Goal: Task Accomplishment & Management: Manage account settings

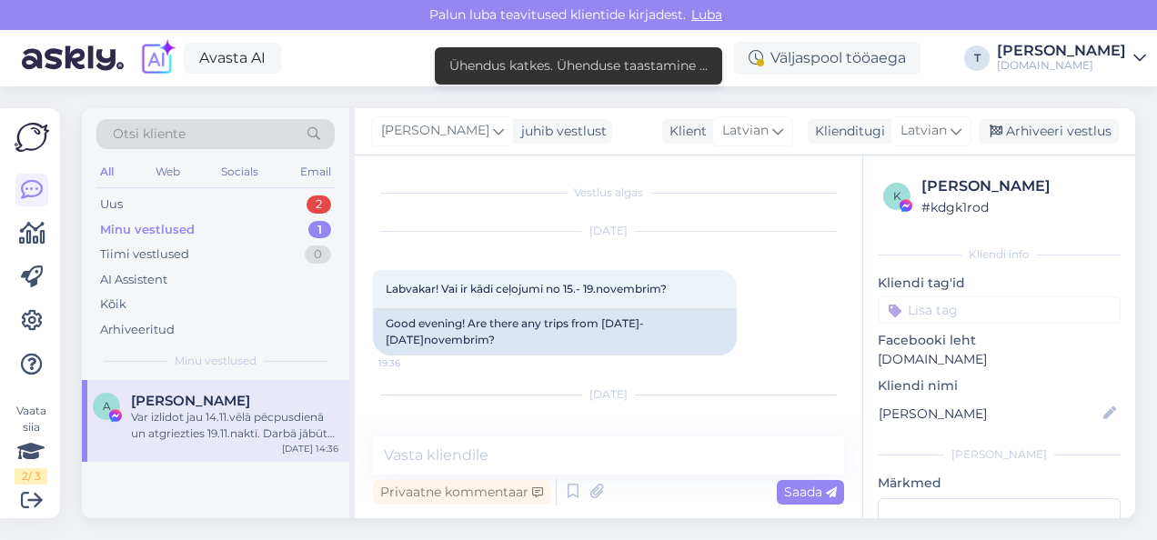
scroll to position [469, 0]
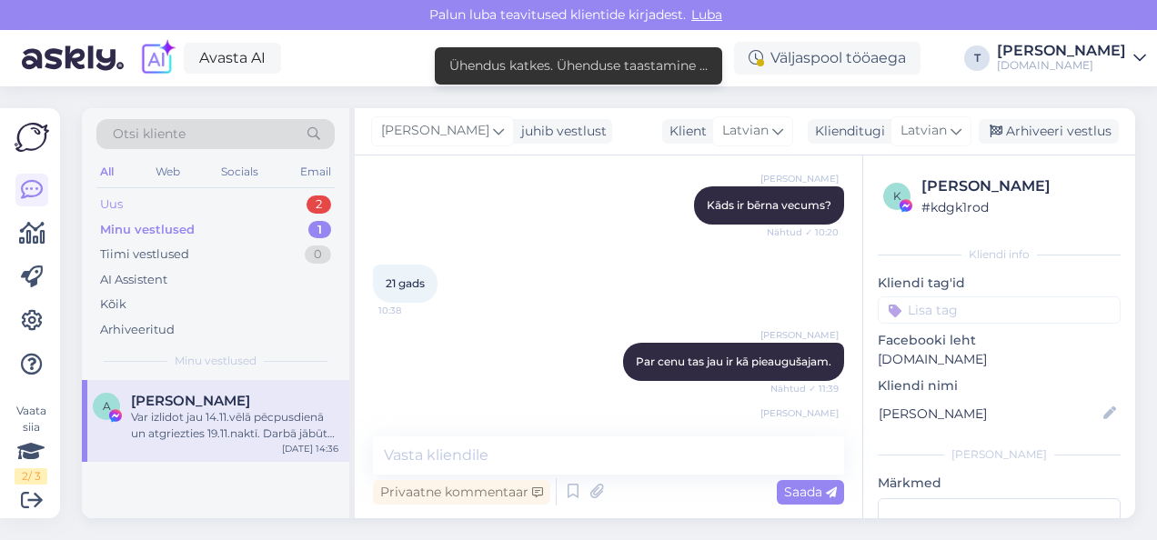
click at [238, 194] on div "Uus 2" at bounding box center [215, 204] width 238 height 25
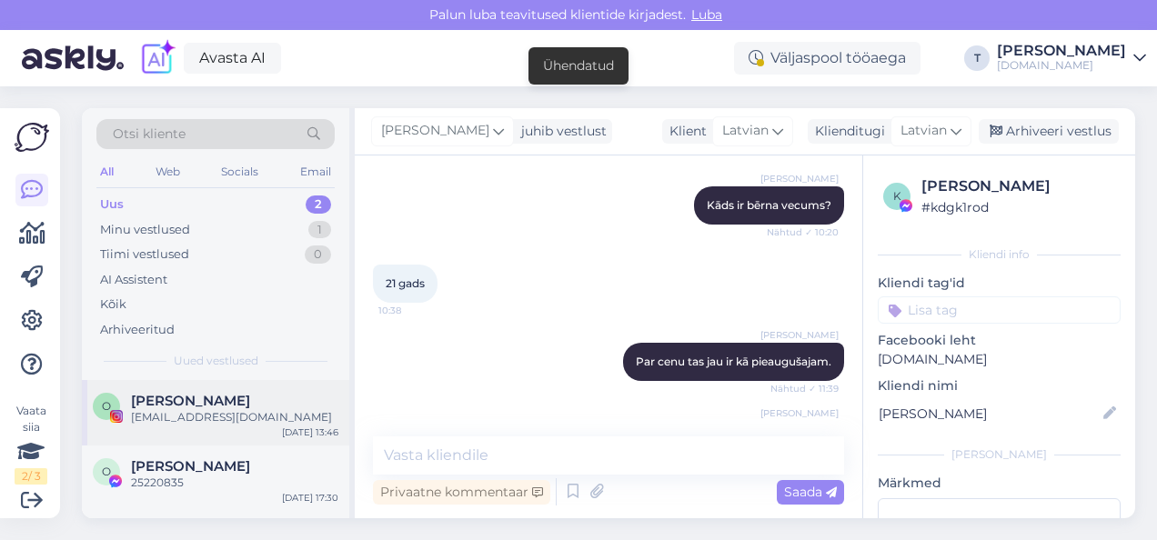
click at [205, 413] on div "[EMAIL_ADDRESS][DOMAIN_NAME]" at bounding box center [234, 417] width 207 height 16
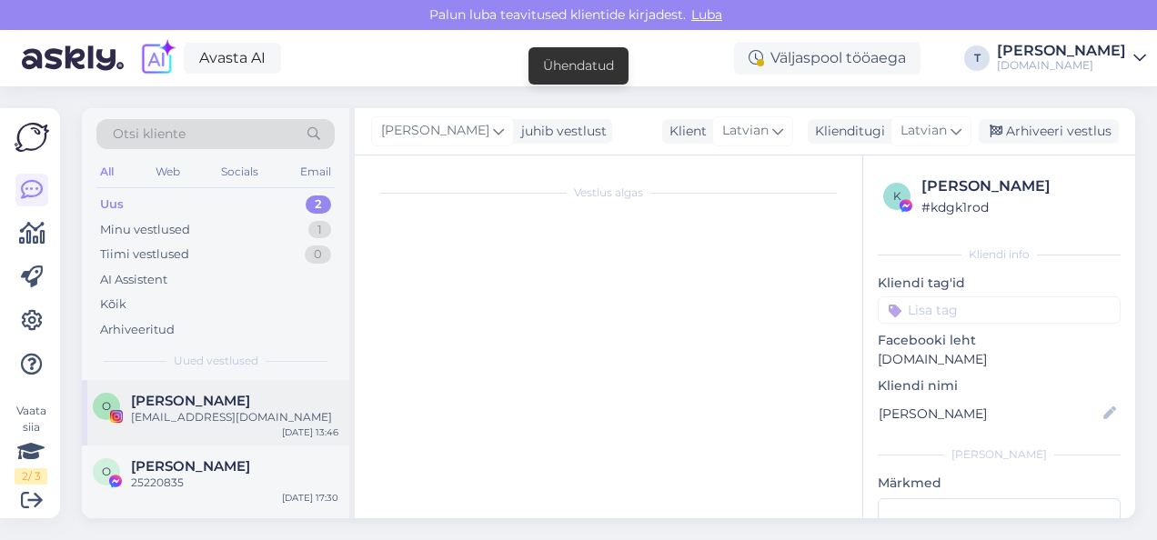
scroll to position [162, 0]
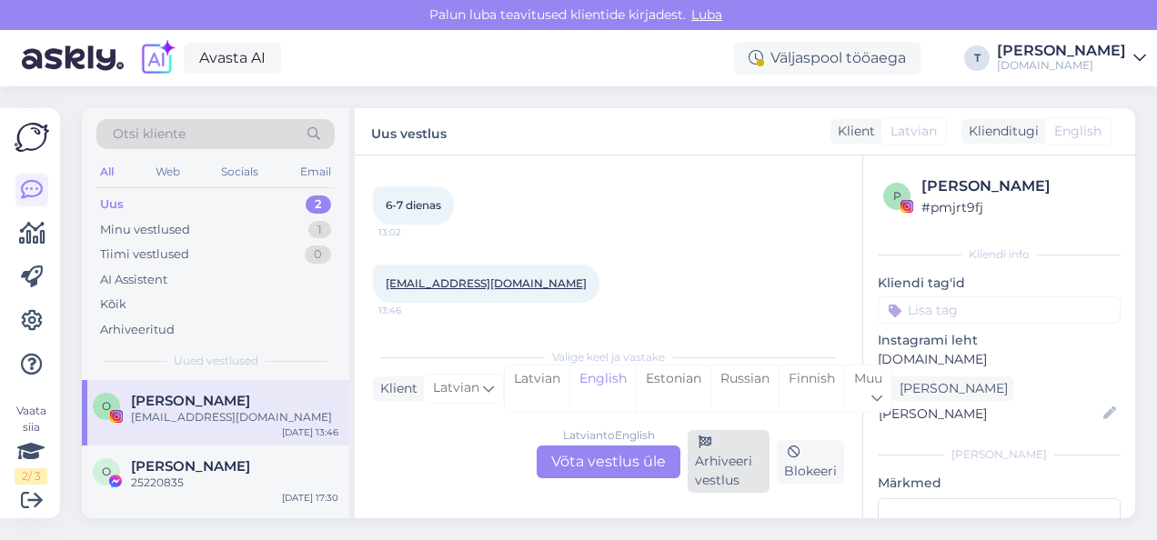
click at [729, 455] on div "Arhiveeri vestlus" at bounding box center [728, 461] width 82 height 63
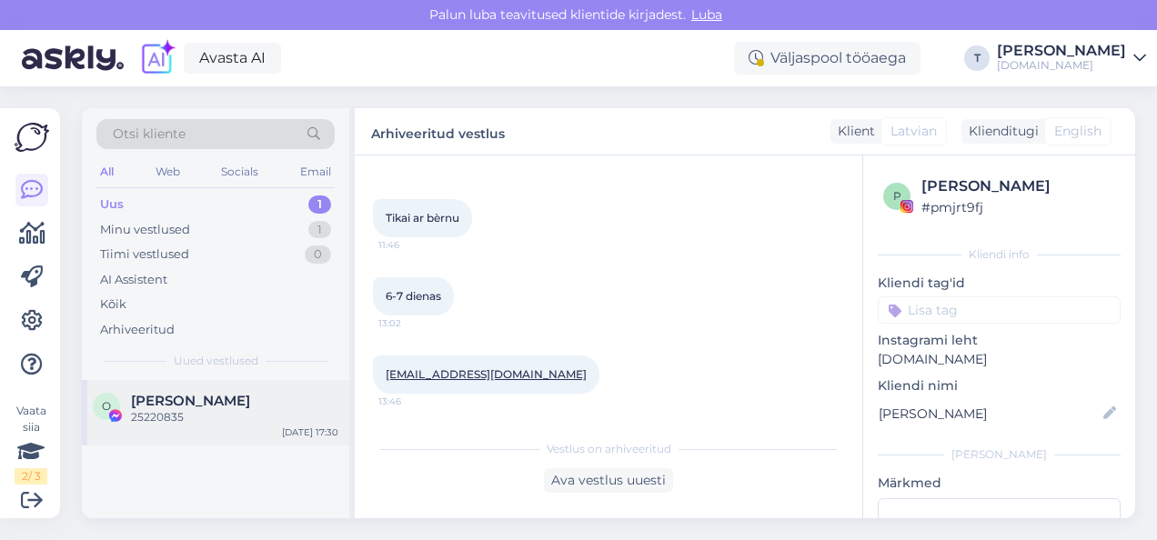
click at [200, 411] on div "25220835" at bounding box center [234, 417] width 207 height 16
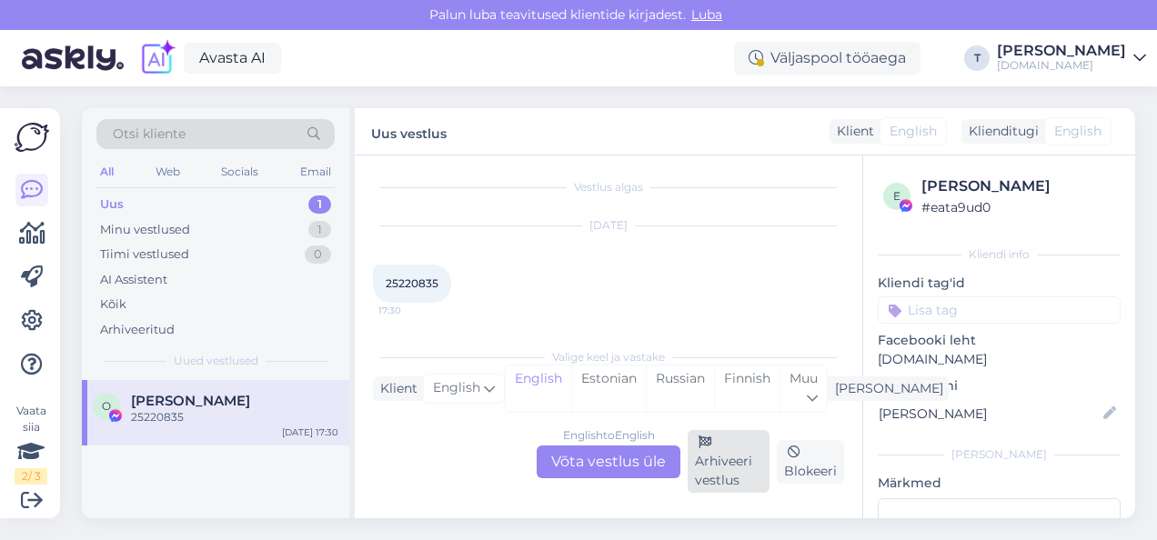
click at [734, 462] on div "Arhiveeri vestlus" at bounding box center [728, 461] width 82 height 63
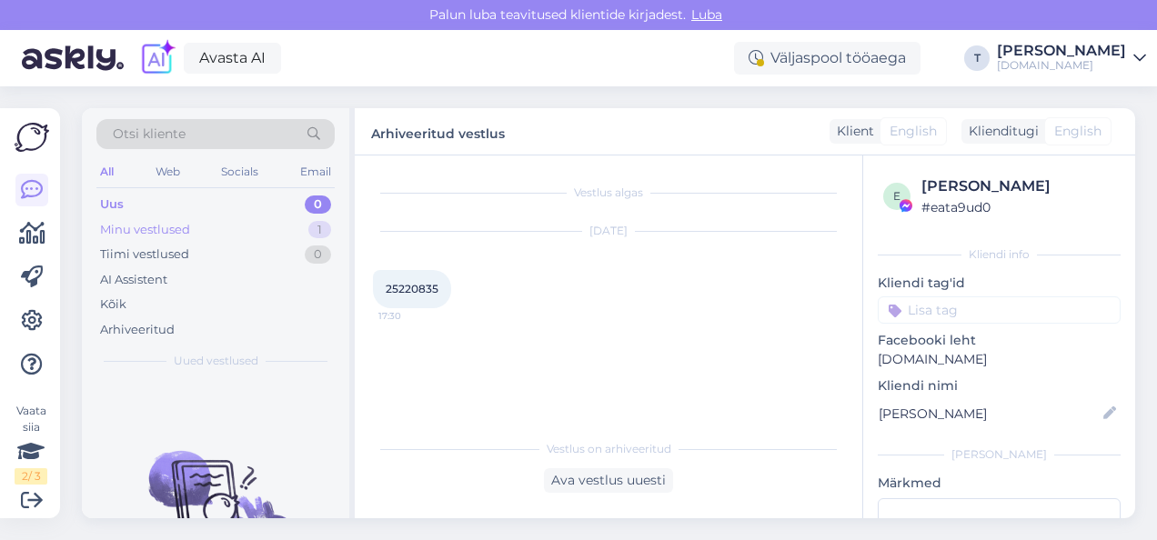
click at [192, 224] on div "Minu vestlused 1" at bounding box center [215, 229] width 238 height 25
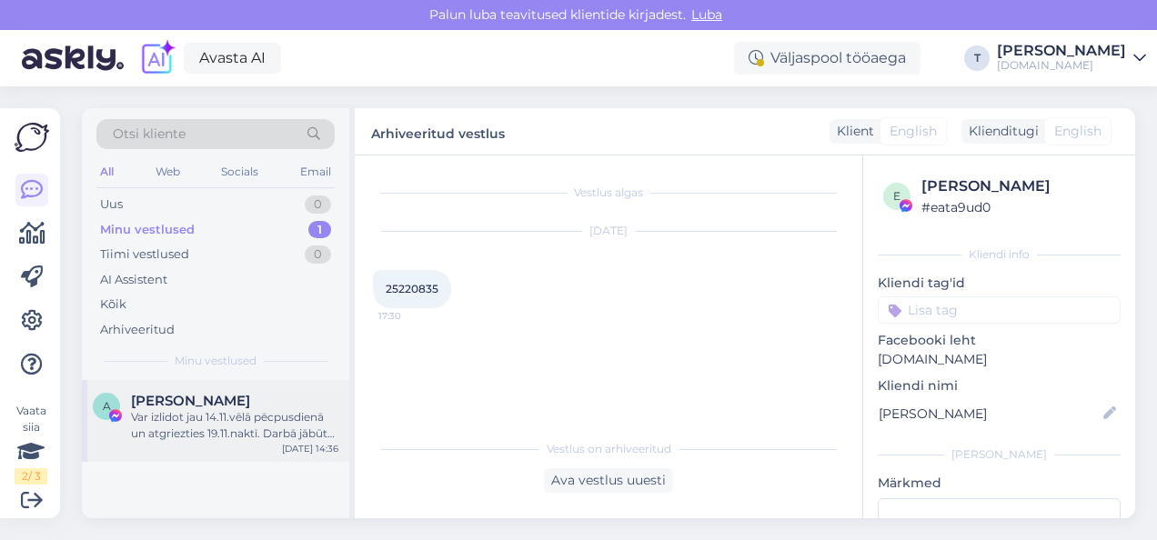
click at [206, 423] on div "Var izlidot jau 14.11.vēlā pēcpusdienā un atgriezties 19.11.naktī. Darbā jābūt …" at bounding box center [234, 425] width 207 height 33
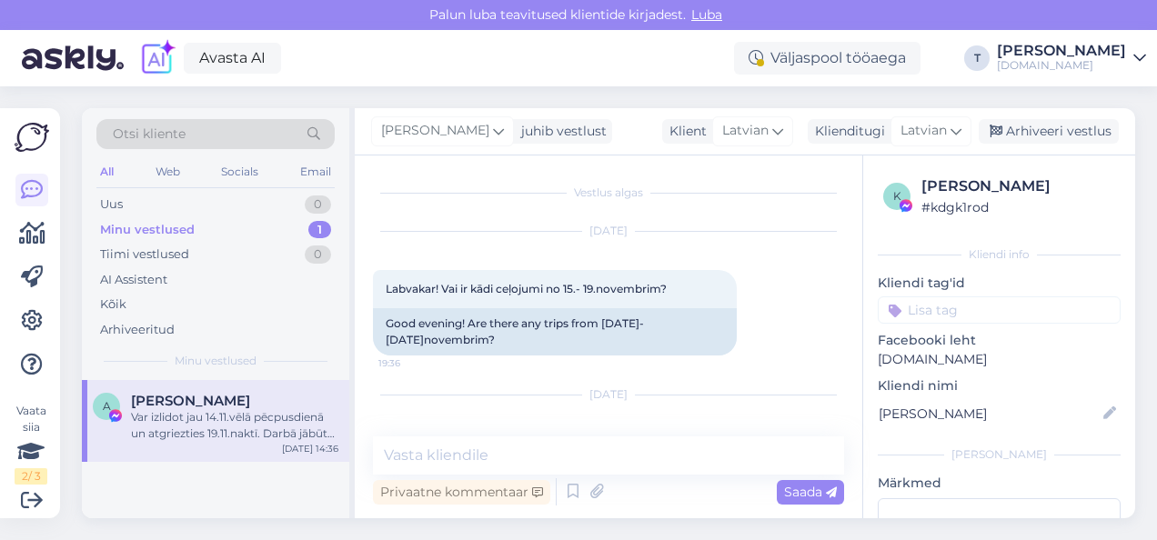
scroll to position [906, 0]
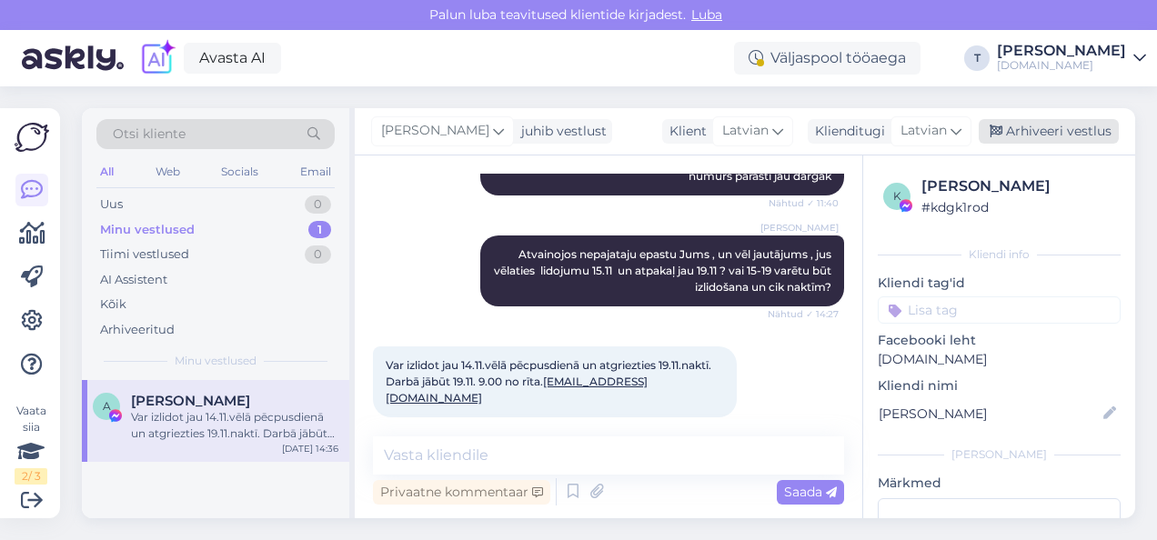
click at [1045, 131] on div "Arhiveeri vestlus" at bounding box center [1048, 131] width 140 height 25
